Goal: Information Seeking & Learning: Learn about a topic

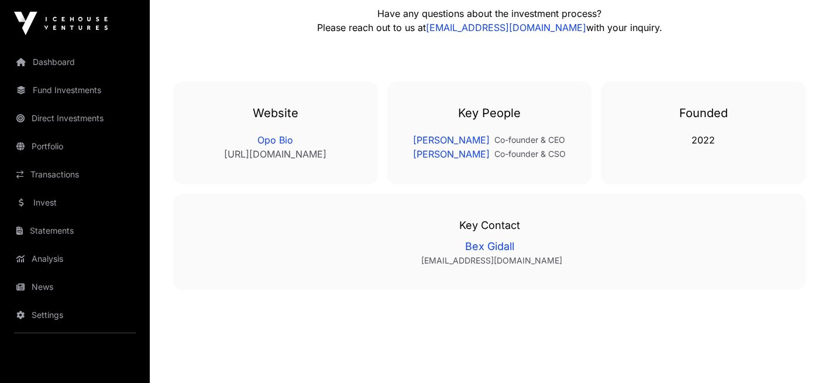
scroll to position [1990, 0]
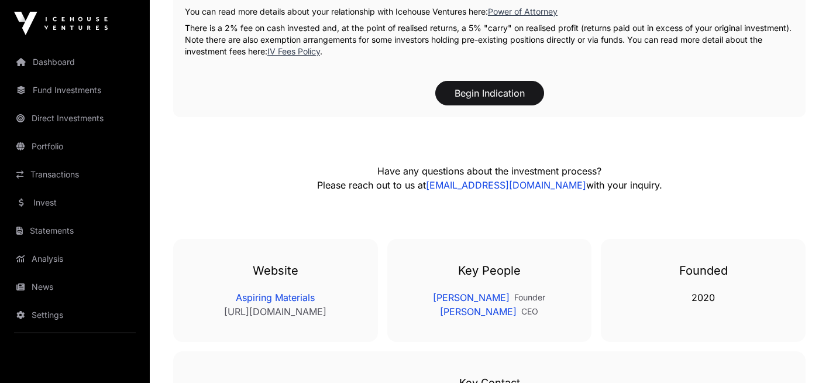
scroll to position [1873, 0]
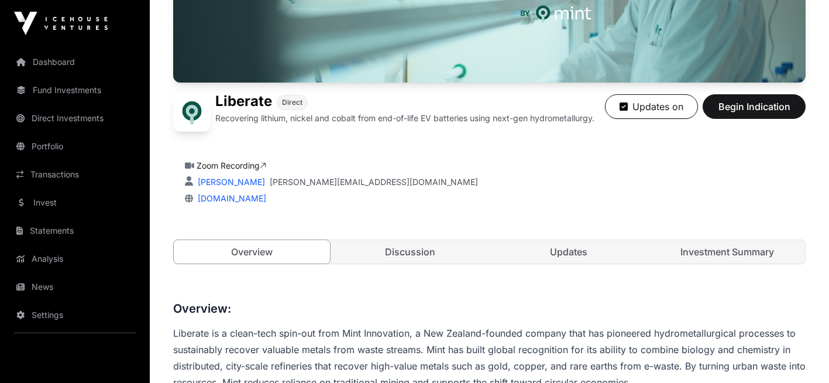
scroll to position [234, 0]
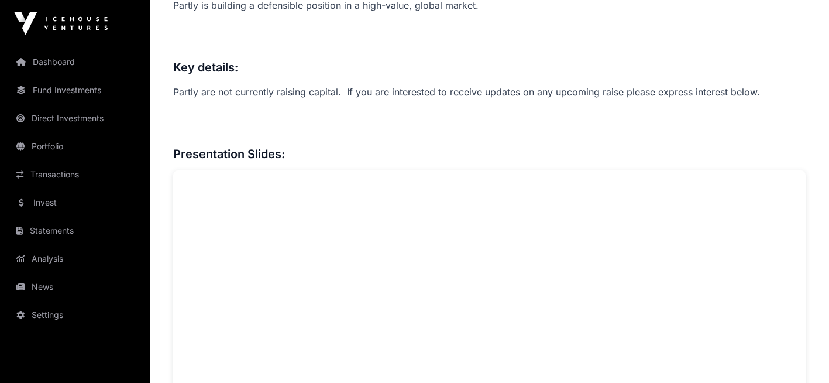
scroll to position [878, 0]
